Goal: Find specific fact

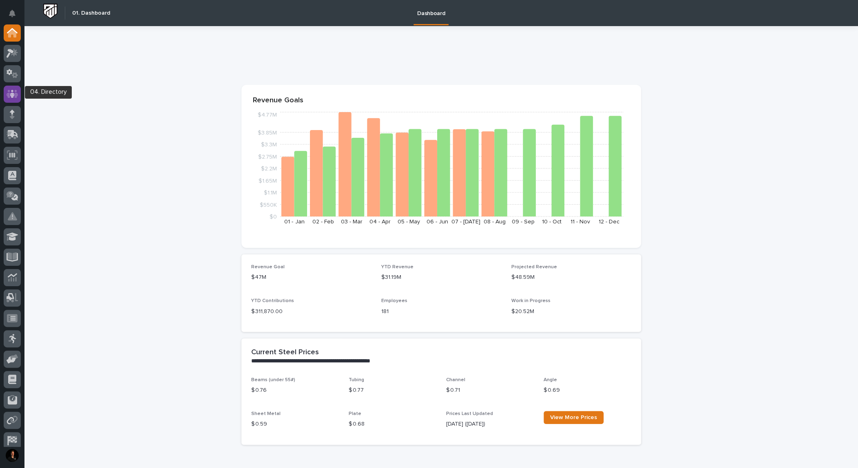
click at [8, 94] on icon at bounding box center [13, 94] width 12 height 8
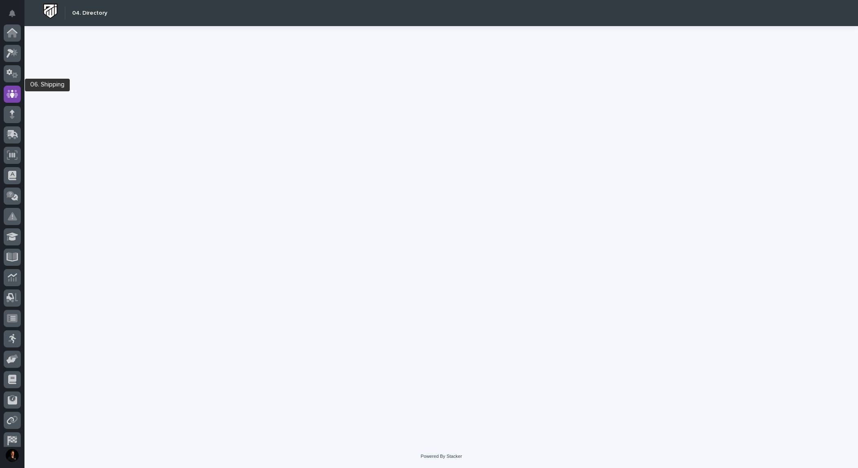
scroll to position [48, 0]
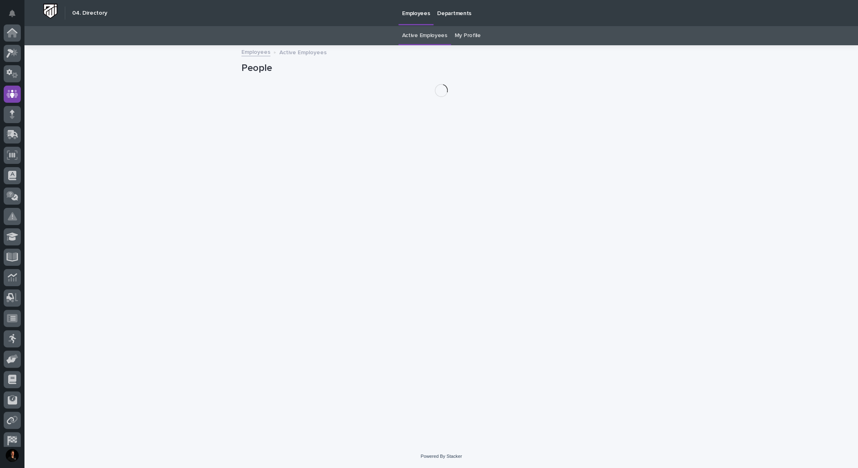
scroll to position [48, 0]
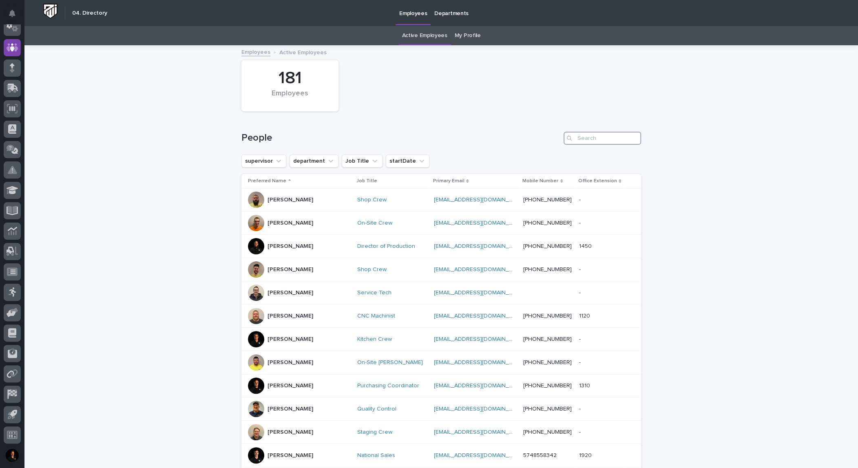
click at [609, 145] on input "Search" at bounding box center [603, 138] width 78 height 13
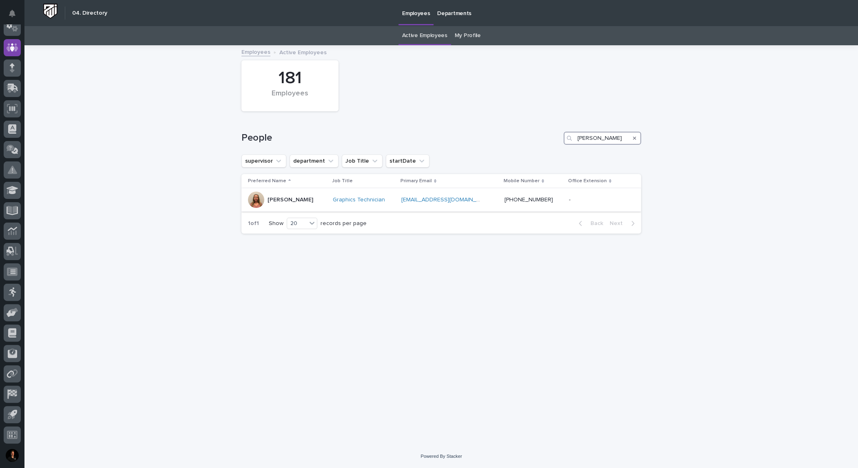
type input "[PERSON_NAME]"
click at [301, 204] on p "[PERSON_NAME]" at bounding box center [291, 200] width 46 height 7
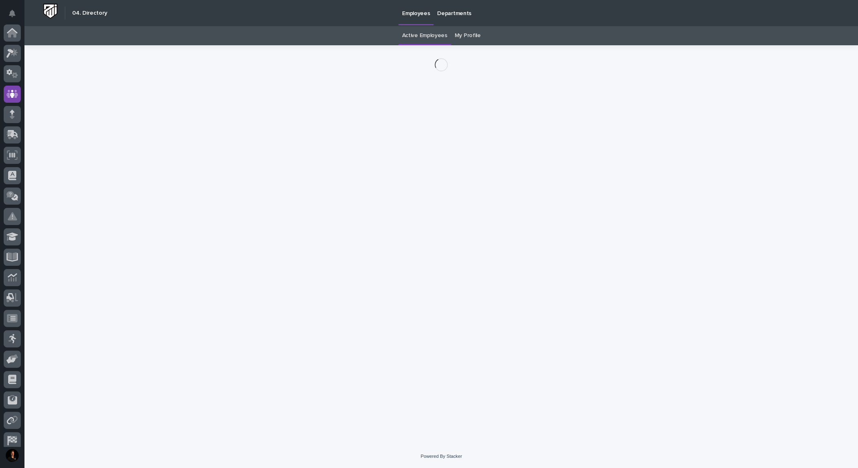
scroll to position [48, 0]
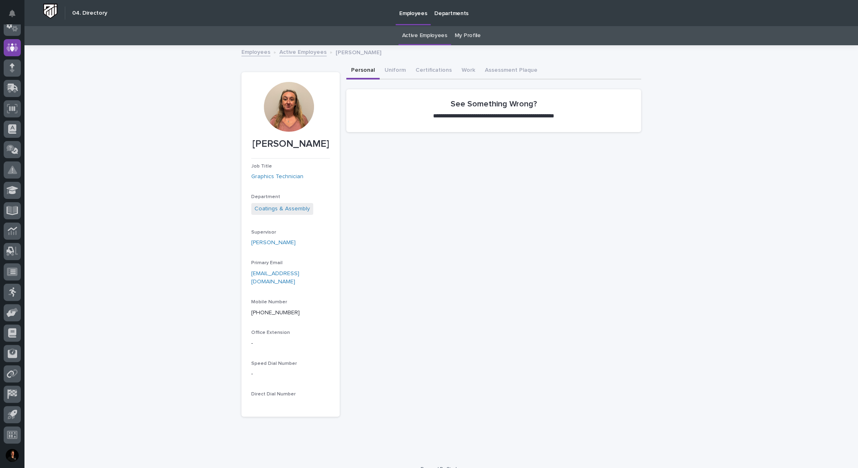
drag, startPoint x: 266, startPoint y: 150, endPoint x: 319, endPoint y: 168, distance: 56.6
click at [319, 150] on p "[PERSON_NAME]" at bounding box center [290, 144] width 79 height 12
copy p "[PERSON_NAME]"
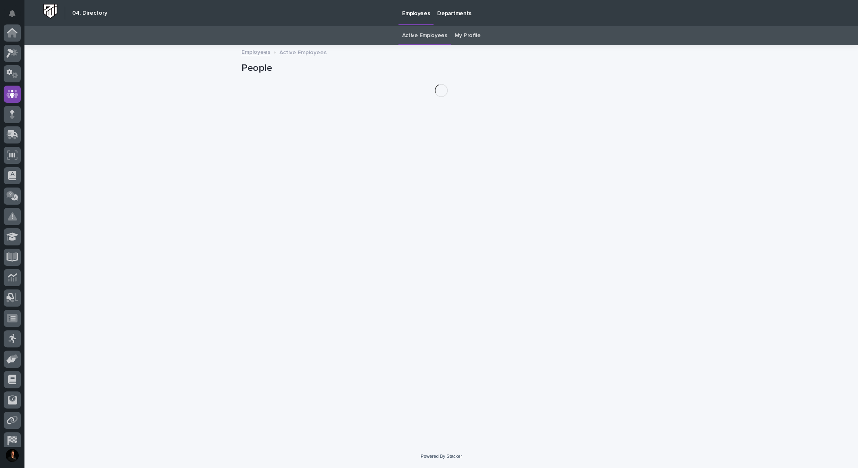
scroll to position [48, 0]
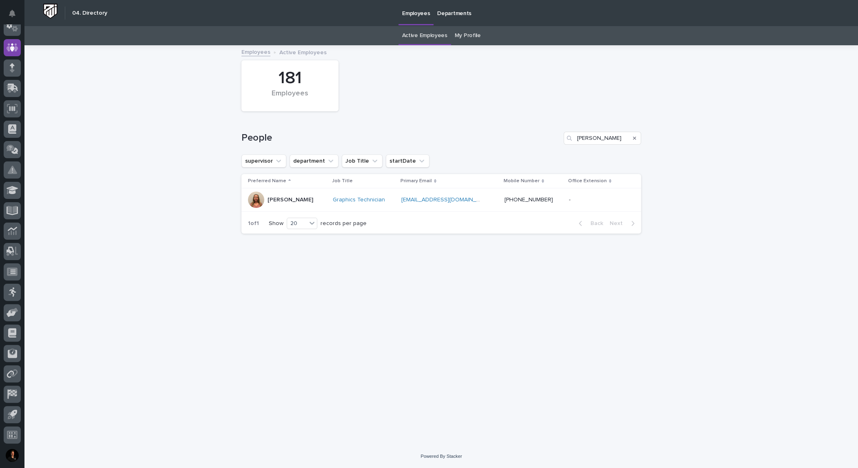
click at [49, 9] on img at bounding box center [50, 11] width 15 height 15
